Goal: Task Accomplishment & Management: Manage account settings

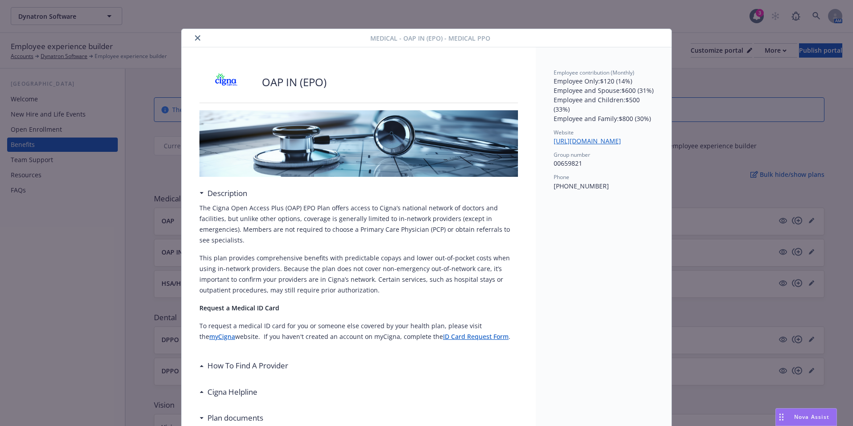
click at [193, 41] on button "close" at bounding box center [197, 38] width 11 height 11
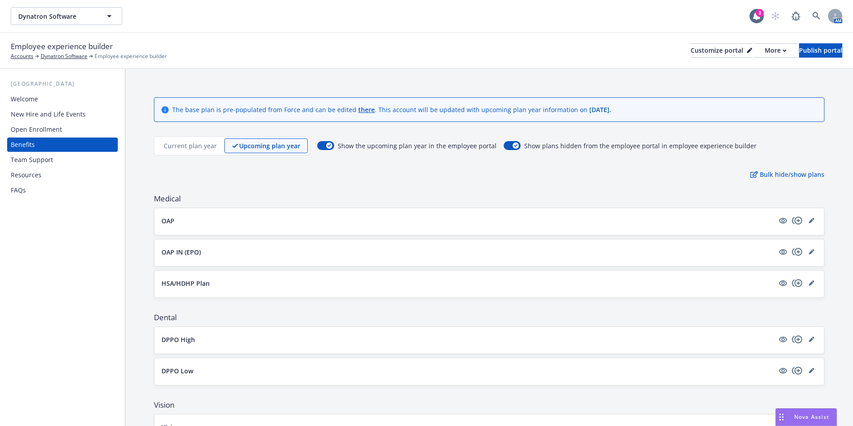
click at [45, 133] on div "Open Enrollment" at bounding box center [36, 129] width 51 height 14
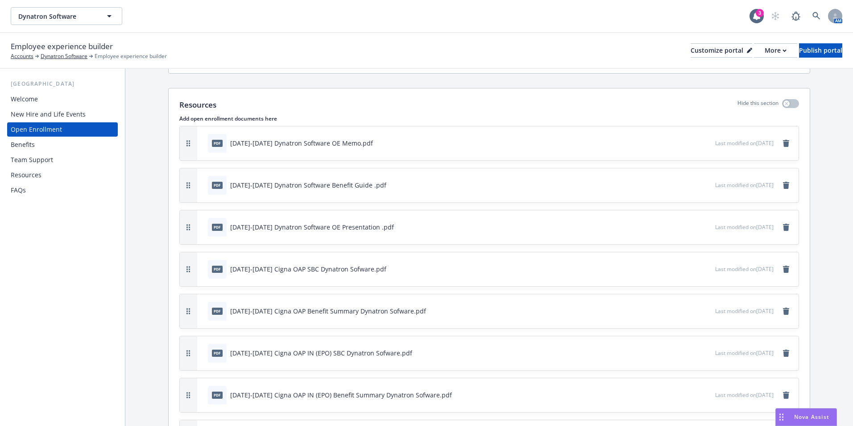
scroll to position [1963, 0]
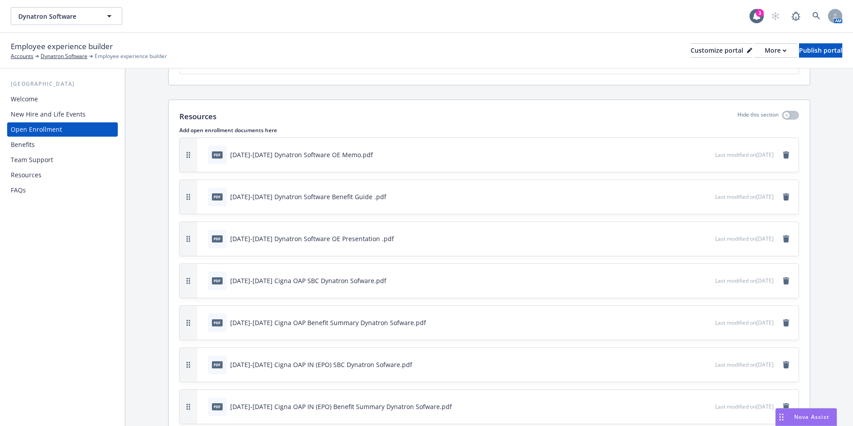
click at [688, 149] on div "pdf [DATE]-[DATE] Dynatron Software OE Memo.pdf" at bounding box center [459, 155] width 511 height 20
click at [704, 158] on button at bounding box center [708, 154] width 8 height 9
click at [703, 155] on icon "preview file" at bounding box center [707, 154] width 8 height 6
click at [703, 238] on icon "preview file" at bounding box center [707, 238] width 8 height 6
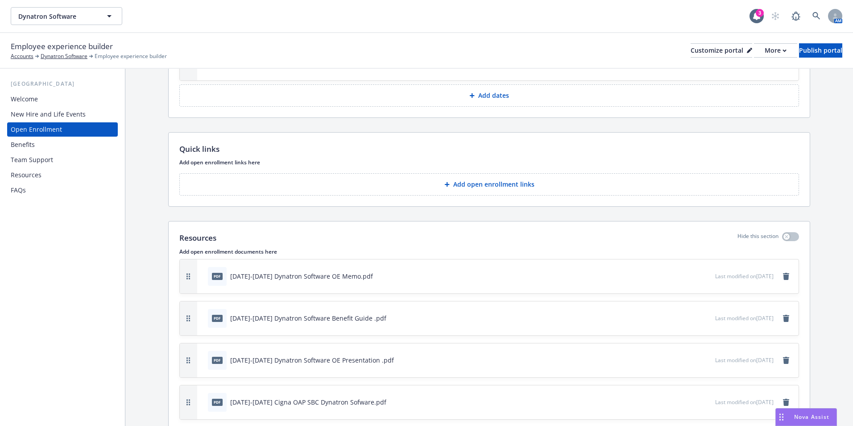
scroll to position [1829, 0]
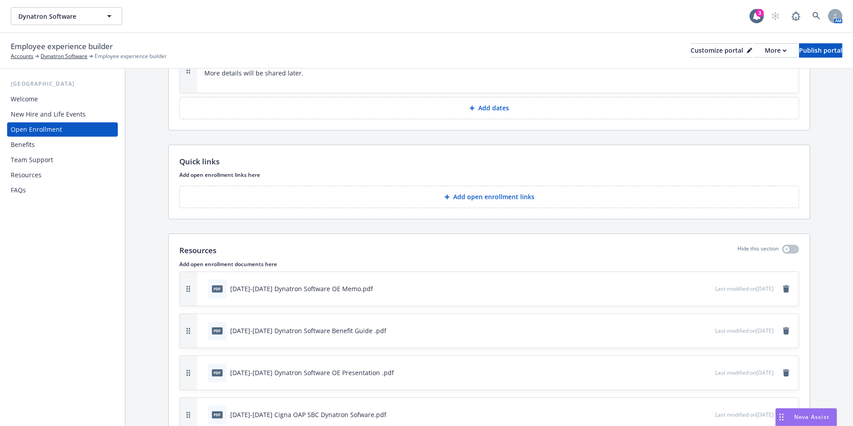
click at [32, 120] on div "New Hire and Life Events" at bounding box center [48, 114] width 75 height 14
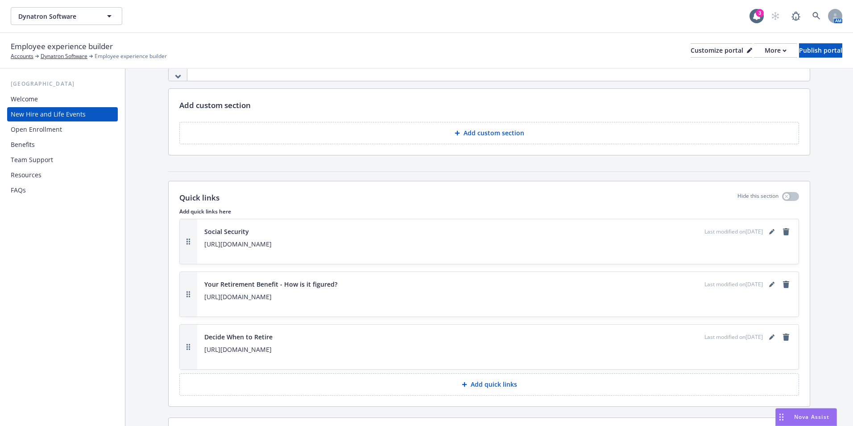
scroll to position [1103, 0]
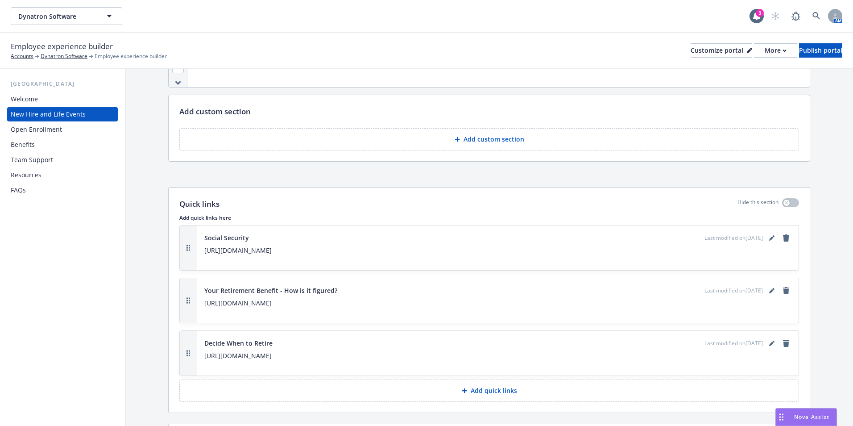
click at [46, 147] on div "Benefits" at bounding box center [63, 144] width 104 height 14
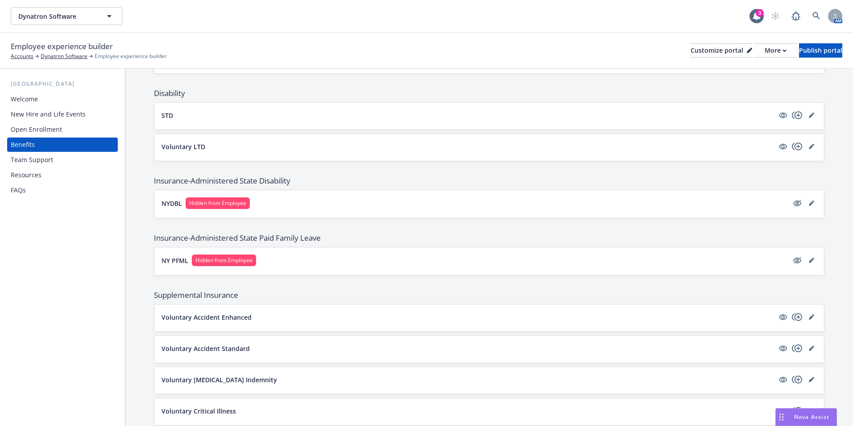
scroll to position [633, 0]
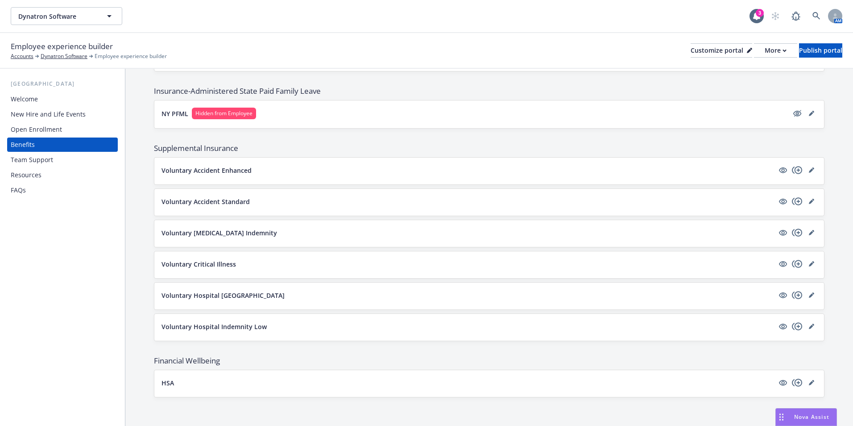
click at [45, 113] on div "New Hire and Life Events" at bounding box center [48, 114] width 75 height 14
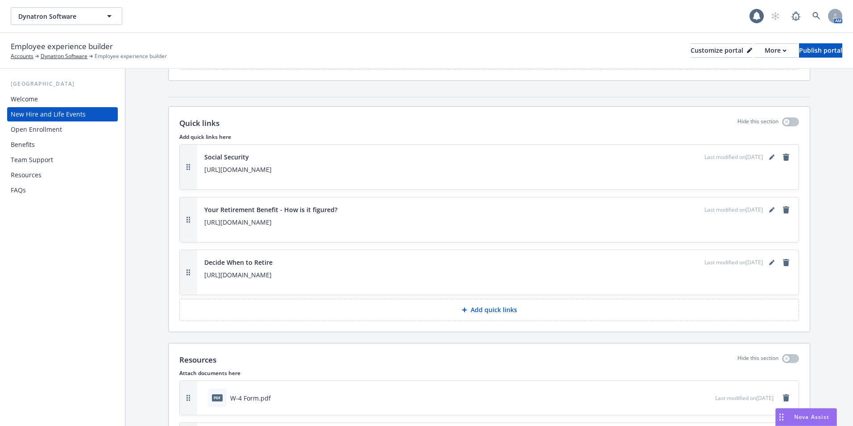
scroll to position [1326, 0]
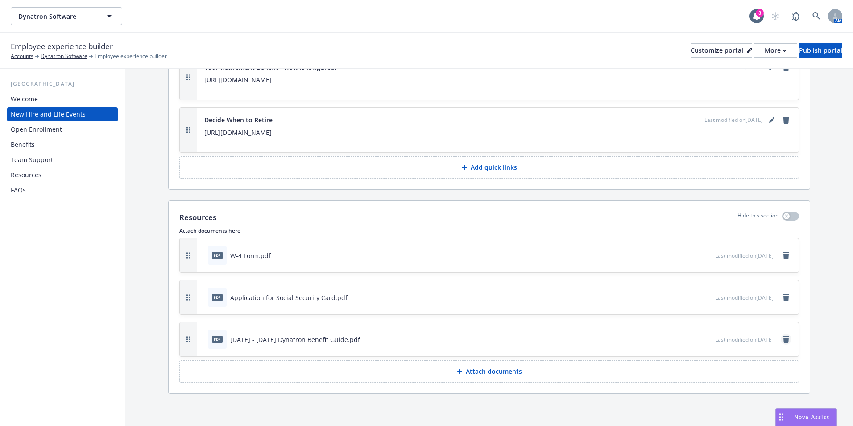
click at [783, 341] on icon "remove" at bounding box center [786, 339] width 6 height 7
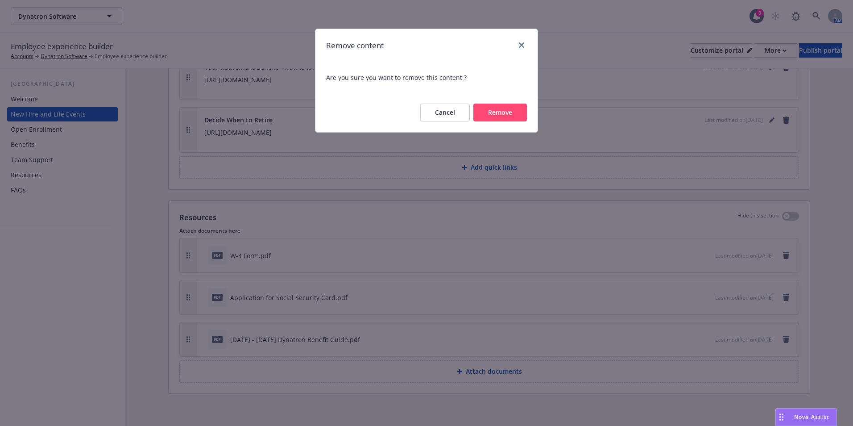
click at [499, 113] on button "Remove" at bounding box center [500, 113] width 54 height 18
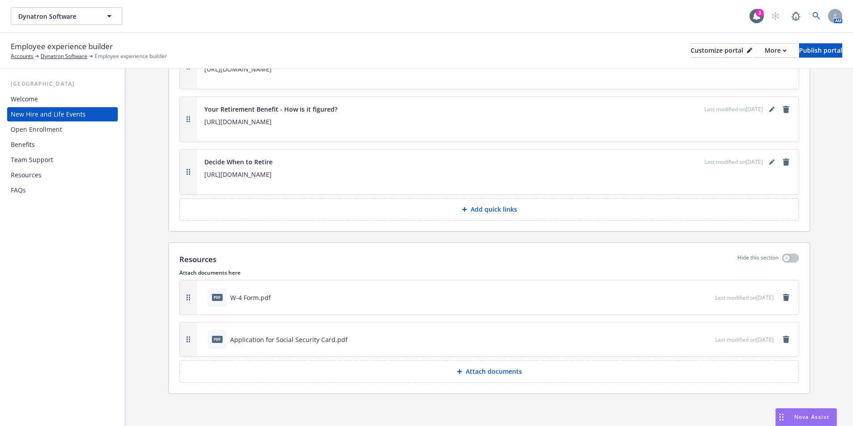
click at [38, 127] on div "Open Enrollment" at bounding box center [36, 129] width 51 height 14
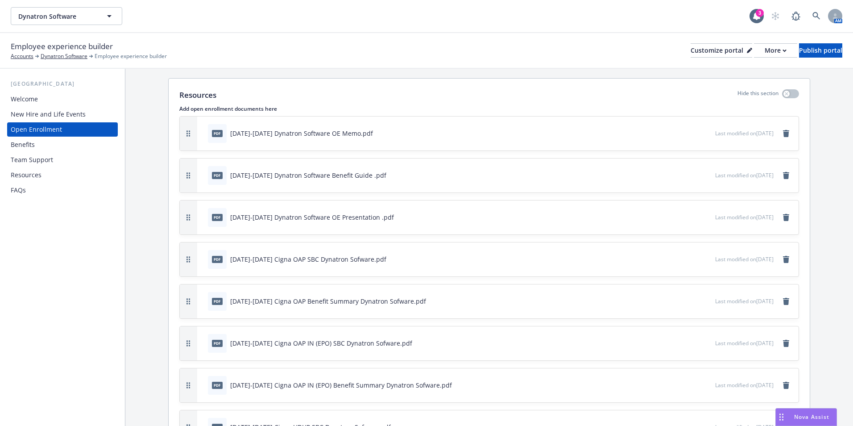
scroll to position [1963, 0]
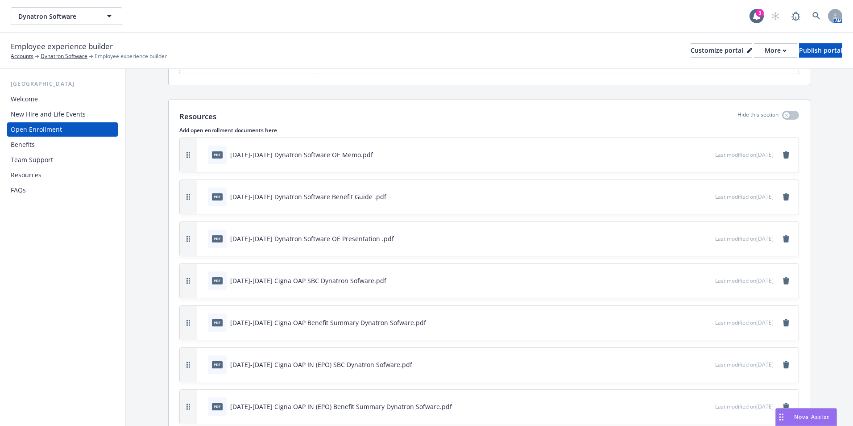
click at [703, 196] on icon "preview file" at bounding box center [707, 196] width 8 height 6
click at [64, 112] on div "New Hire and Life Events" at bounding box center [48, 114] width 75 height 14
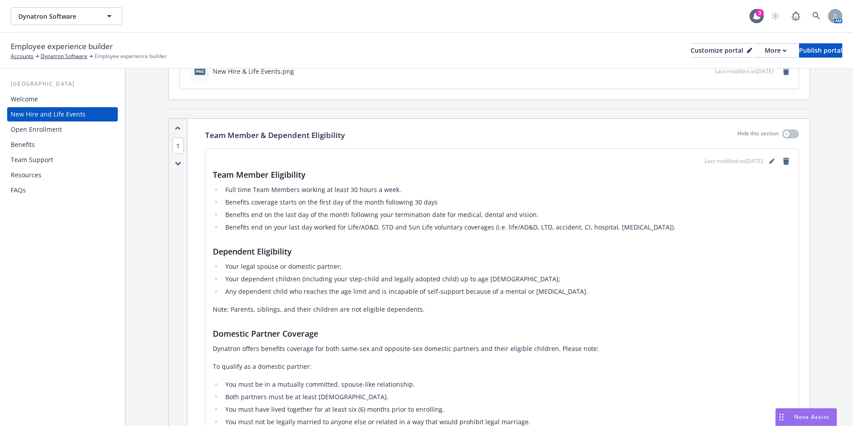
scroll to position [89, 0]
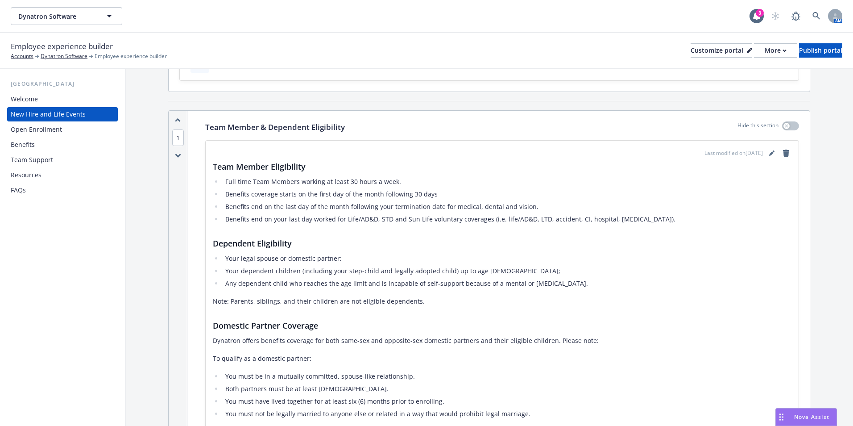
click at [186, 232] on div "1" at bounding box center [178, 295] width 19 height 369
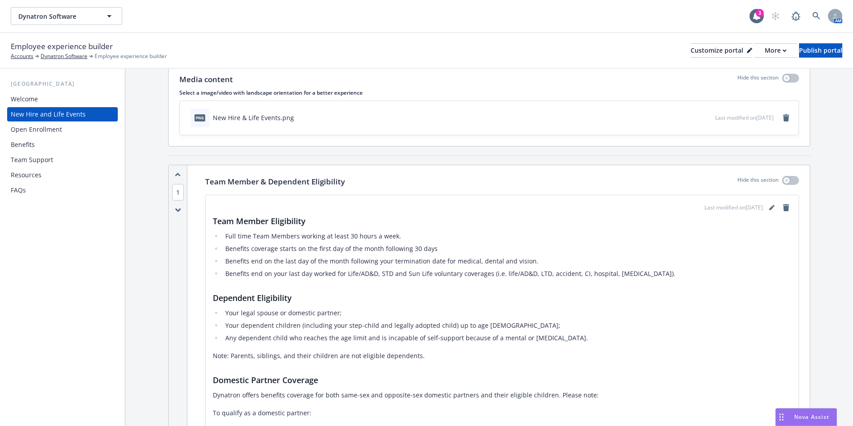
scroll to position [45, 0]
